Goal: Task Accomplishment & Management: Manage account settings

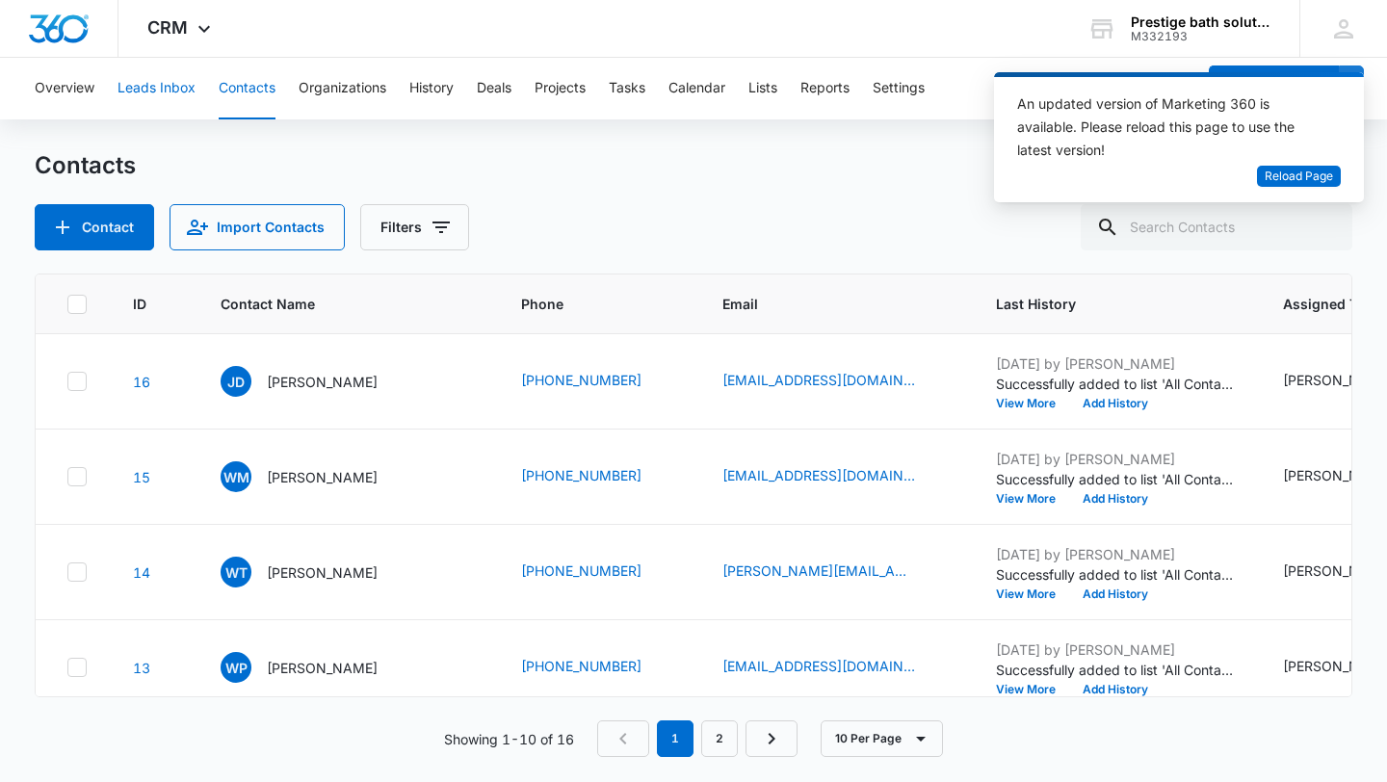
click at [168, 94] on button "Leads Inbox" at bounding box center [156, 89] width 78 height 62
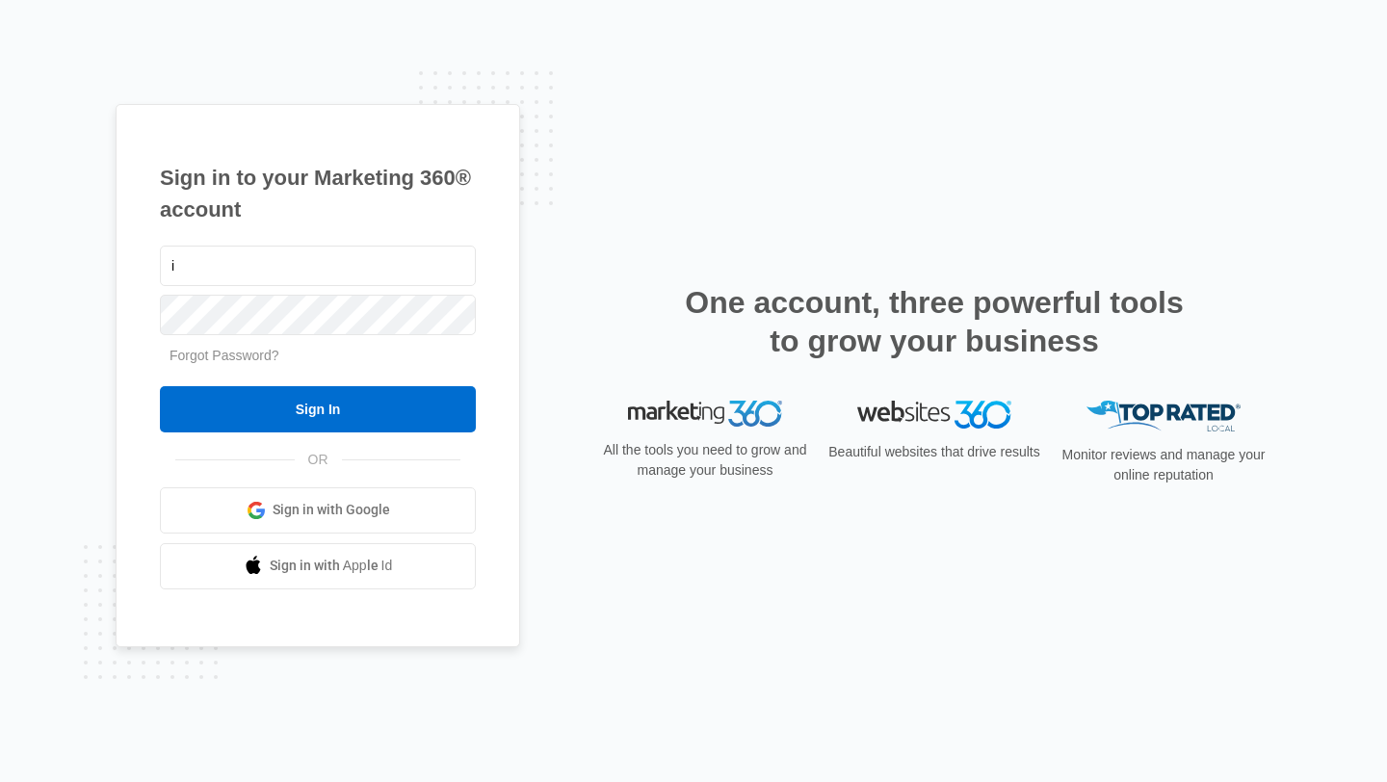
type input "[EMAIL_ADDRESS][DOMAIN_NAME]"
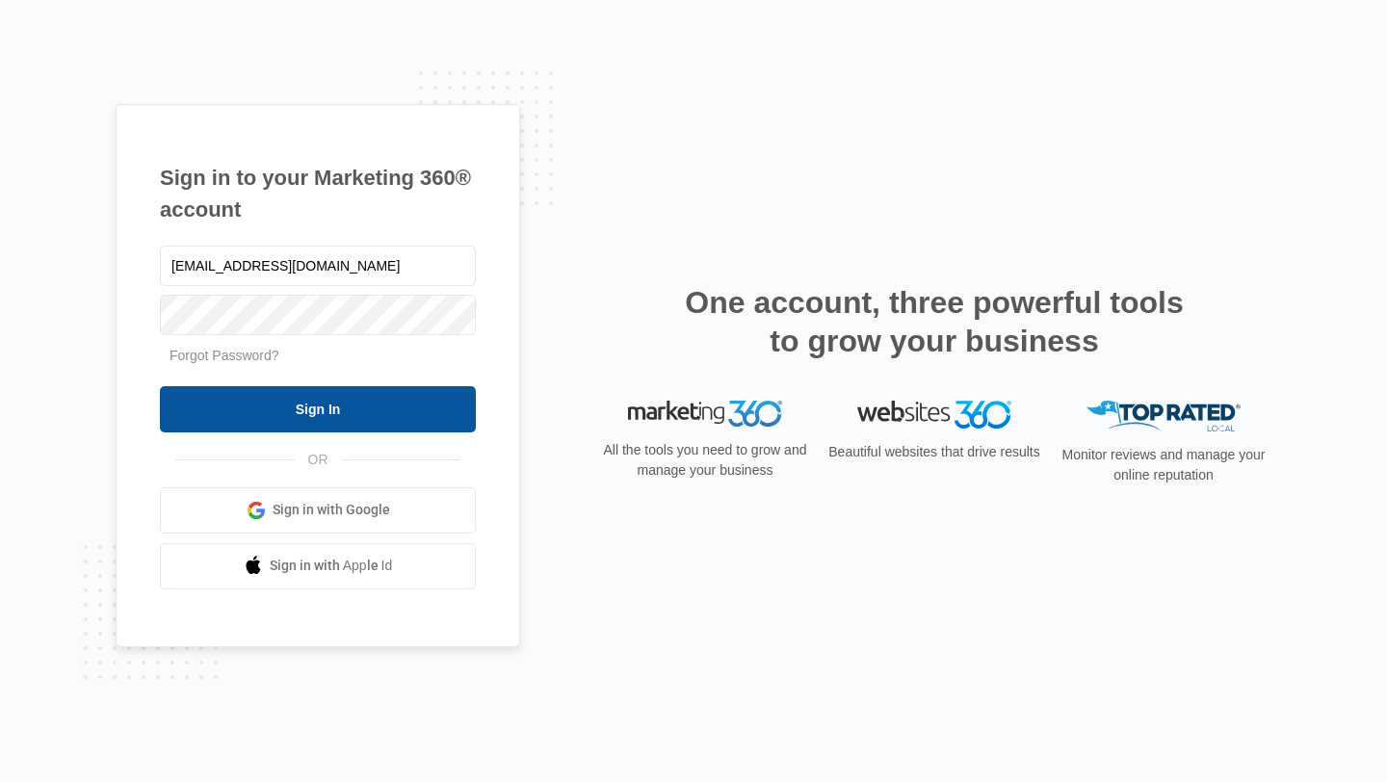
click at [348, 415] on input "Sign In" at bounding box center [318, 409] width 316 height 46
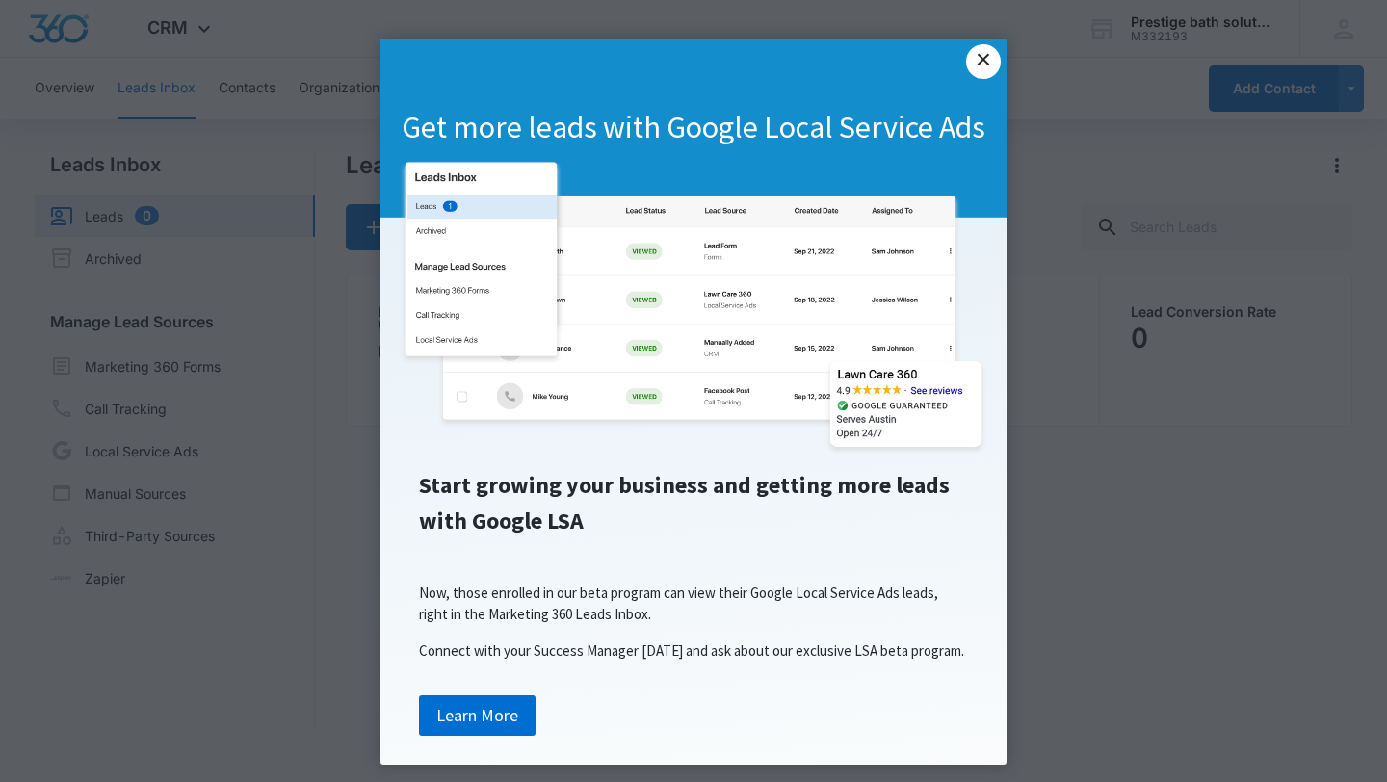
click at [974, 68] on link "×" at bounding box center [983, 61] width 35 height 35
